Goal: Information Seeking & Learning: Learn about a topic

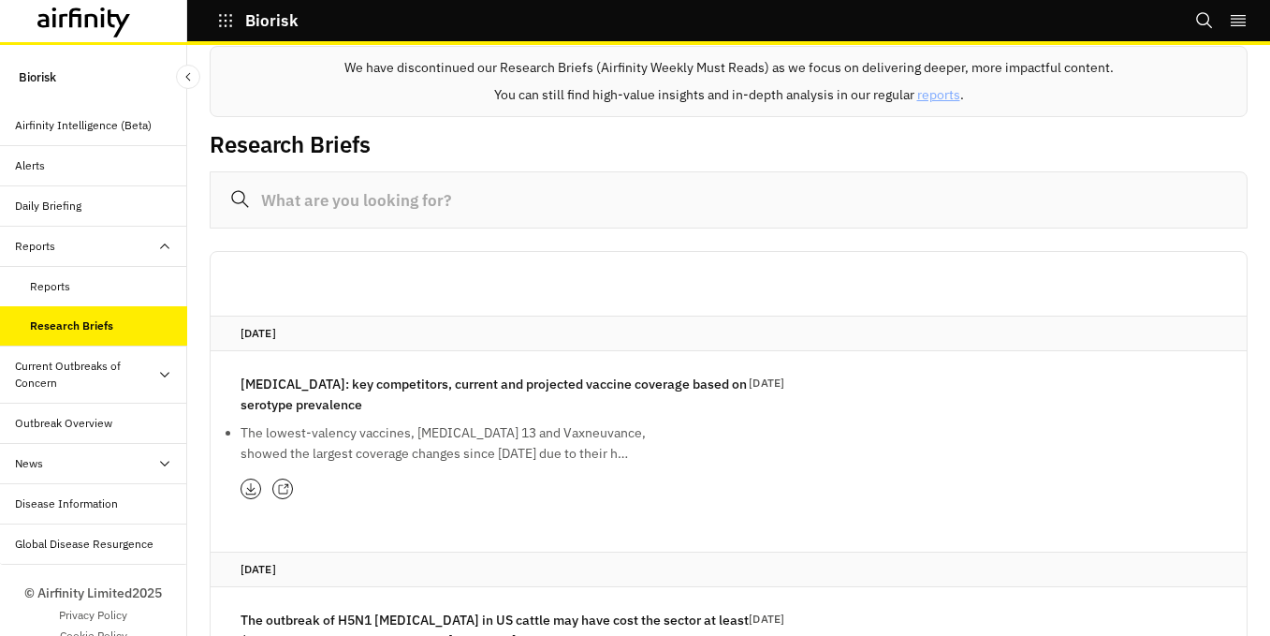
scroll to position [70, 0]
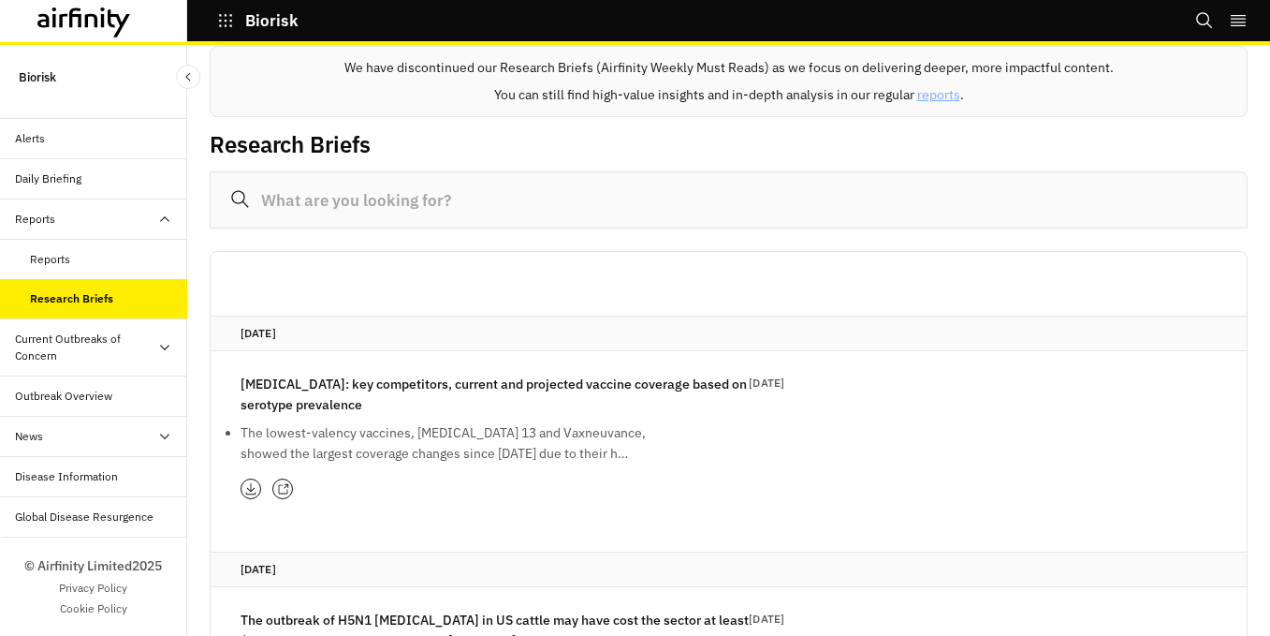
click at [141, 257] on div "Reports" at bounding box center [108, 259] width 157 height 17
